Goal: Learn about a topic

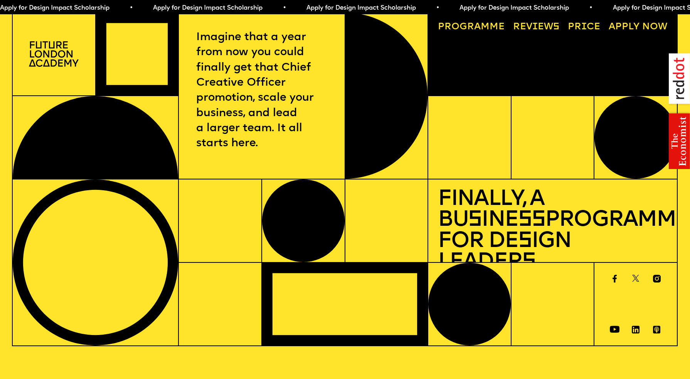
click at [477, 27] on span "a" at bounding box center [477, 26] width 7 height 9
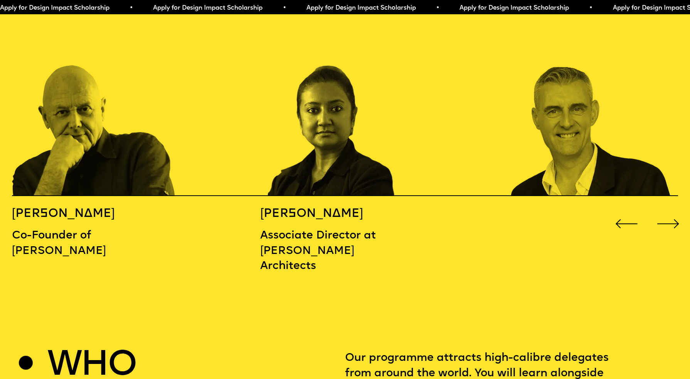
scroll to position [1084, 0]
click at [669, 210] on div "Next slide" at bounding box center [669, 224] width 28 height 28
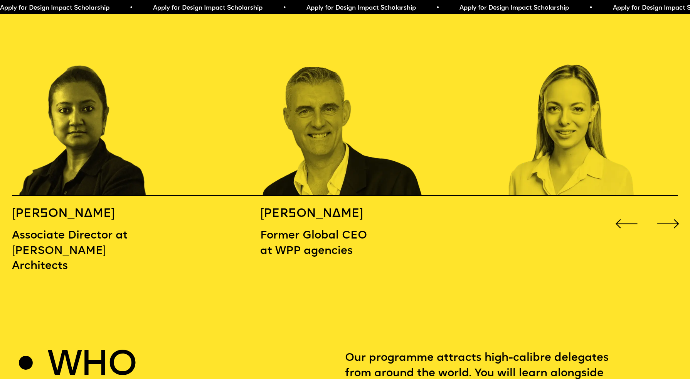
click at [669, 210] on div "Next slide" at bounding box center [669, 224] width 28 height 28
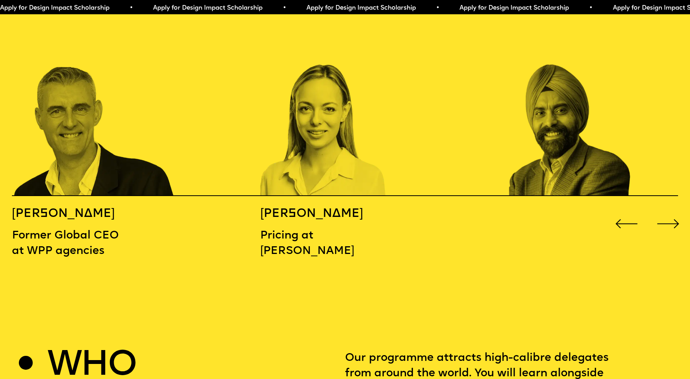
click at [669, 210] on div "Next slide" at bounding box center [669, 224] width 28 height 28
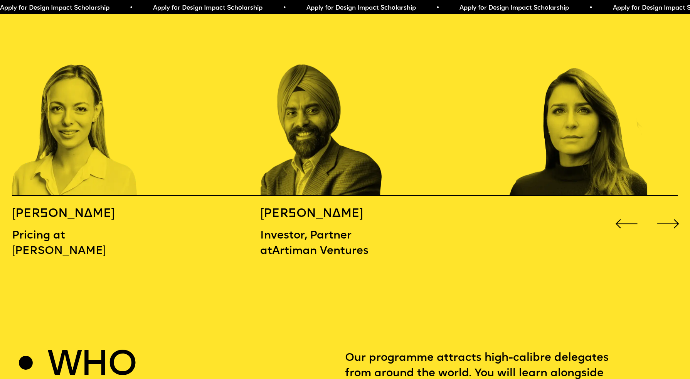
click at [669, 210] on div "Next slide" at bounding box center [669, 224] width 28 height 28
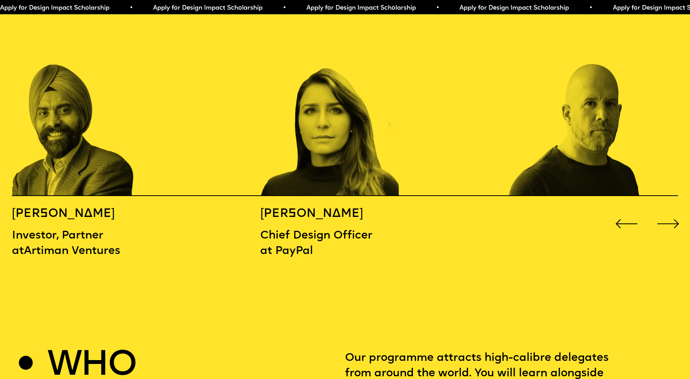
click at [669, 210] on div "Next slide" at bounding box center [669, 224] width 28 height 28
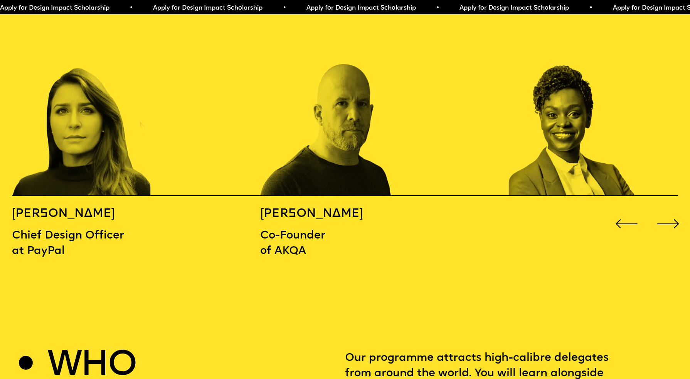
click at [669, 210] on div "Next slide" at bounding box center [669, 224] width 28 height 28
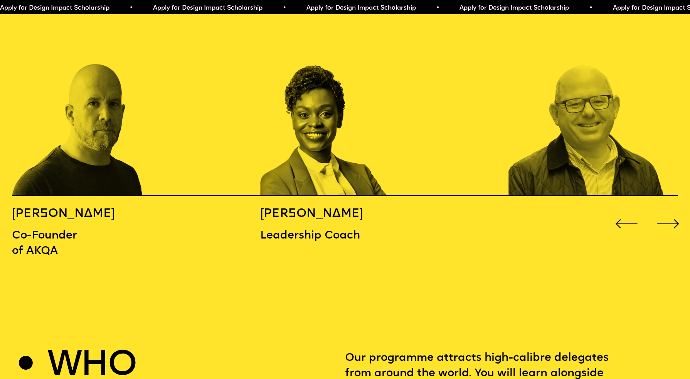
click at [669, 210] on div "Next slide" at bounding box center [669, 224] width 28 height 28
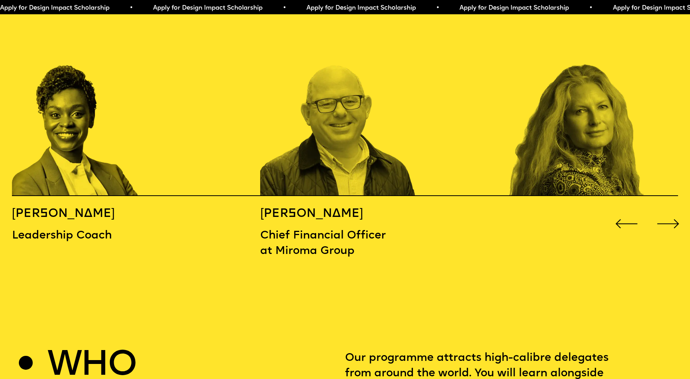
click at [669, 210] on div "Next slide" at bounding box center [669, 224] width 28 height 28
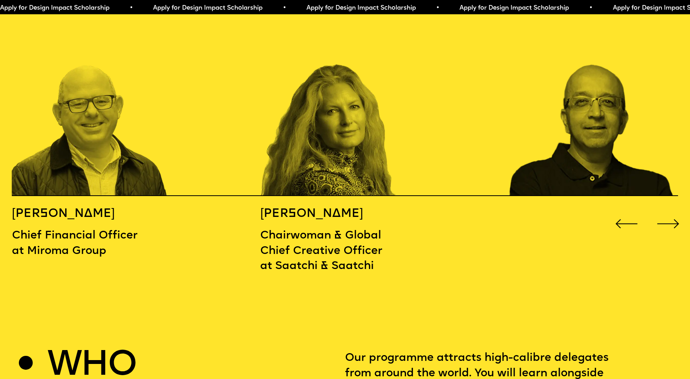
click at [669, 210] on div "Next slide" at bounding box center [669, 224] width 28 height 28
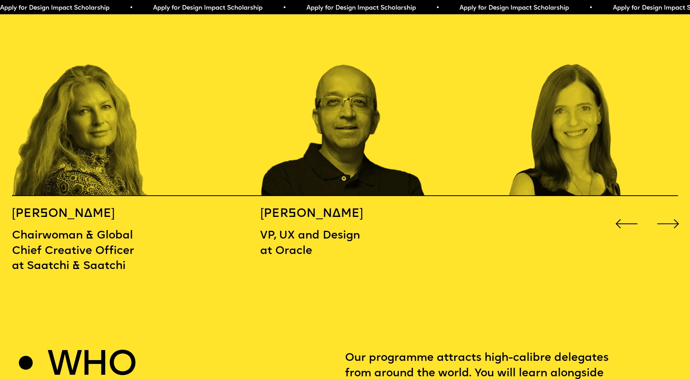
click at [669, 210] on div "Next slide" at bounding box center [669, 224] width 28 height 28
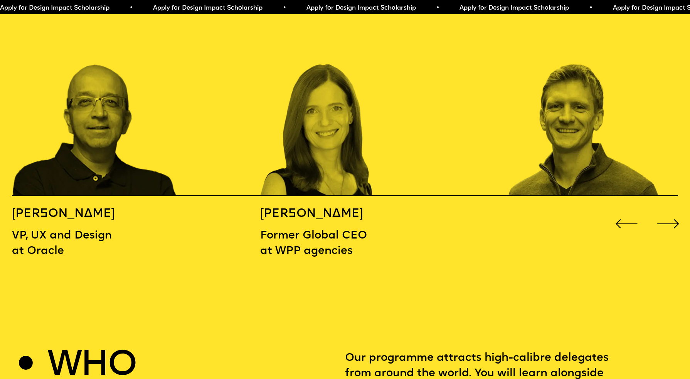
click at [669, 210] on div "Next slide" at bounding box center [669, 224] width 28 height 28
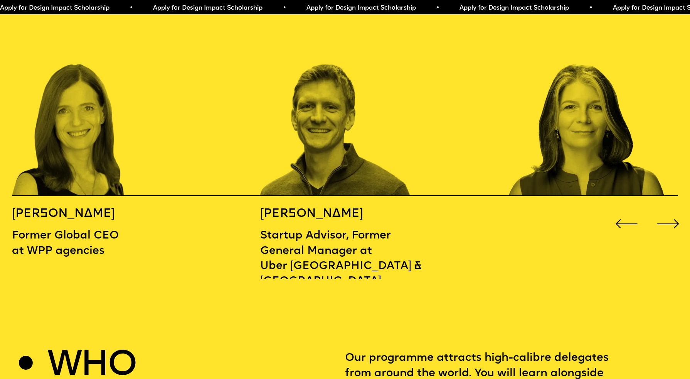
click at [669, 210] on div "Next slide" at bounding box center [669, 224] width 28 height 28
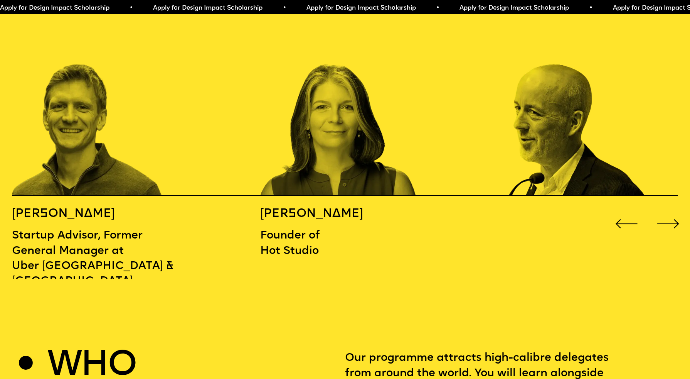
click at [669, 210] on div "Next slide" at bounding box center [669, 224] width 28 height 28
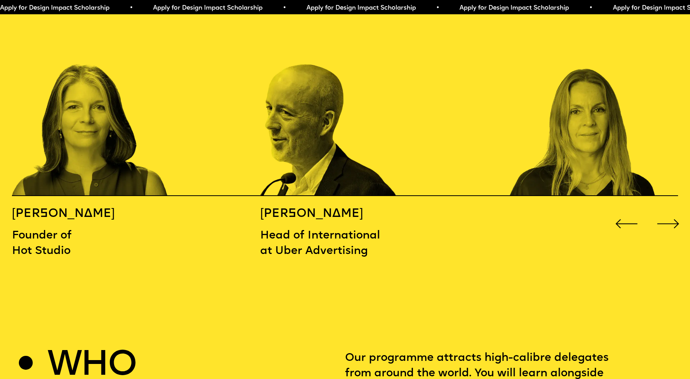
click at [669, 210] on div "Next slide" at bounding box center [669, 224] width 28 height 28
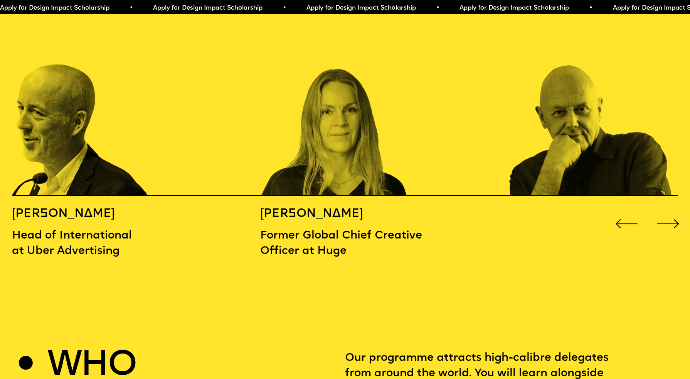
click at [669, 210] on div "Next slide" at bounding box center [669, 224] width 28 height 28
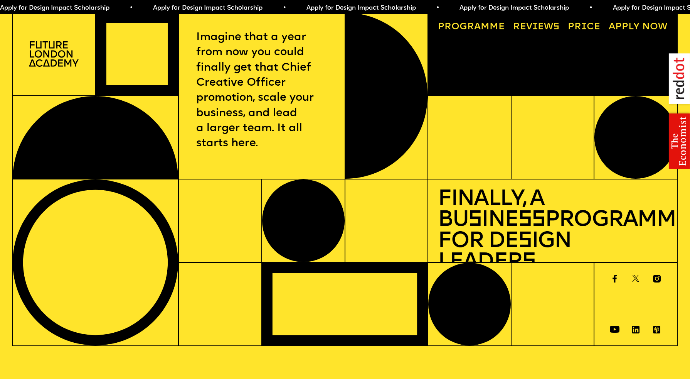
scroll to position [0, 0]
